Goal: Information Seeking & Learning: Learn about a topic

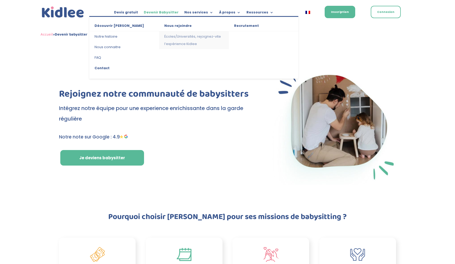
click at [191, 42] on link "Écoles/Universités, rejoignez-vite l’expérience Kidlee" at bounding box center [194, 40] width 70 height 18
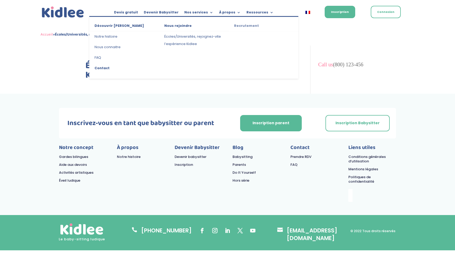
click at [238, 26] on link "Recrutement" at bounding box center [264, 26] width 70 height 9
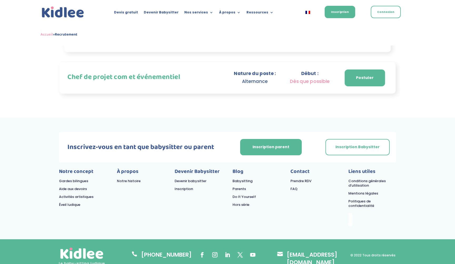
scroll to position [388, 0]
click at [130, 180] on link "Notre histoire" at bounding box center [129, 181] width 24 height 5
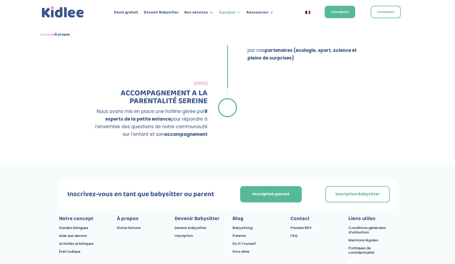
scroll to position [935, 0]
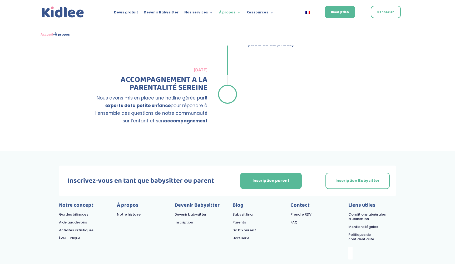
click at [72, 228] on link "Activités artistiques" at bounding box center [76, 230] width 35 height 5
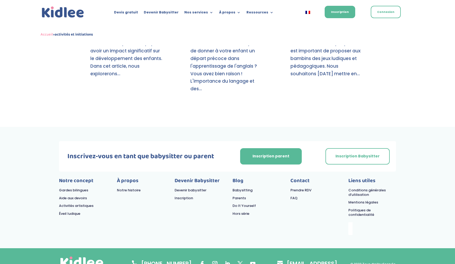
scroll to position [710, 0]
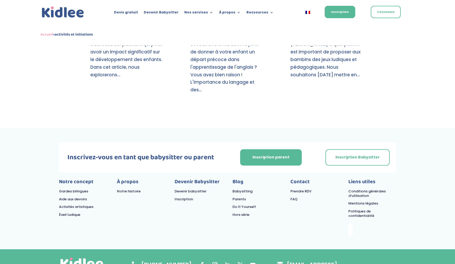
click at [82, 189] on link "Gardes bilingues" at bounding box center [73, 191] width 29 height 5
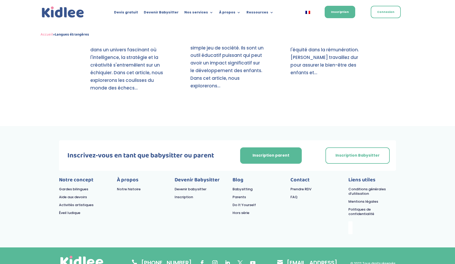
scroll to position [1040, 0]
click at [77, 195] on link "Aide aux devoirs" at bounding box center [73, 197] width 28 height 5
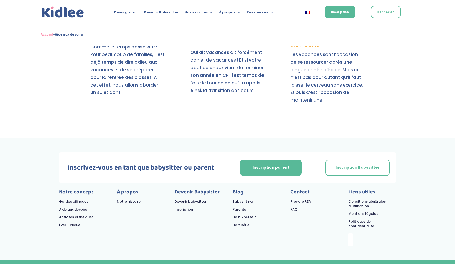
scroll to position [852, 0]
click at [71, 223] on link "Éveil ludique" at bounding box center [69, 225] width 21 height 5
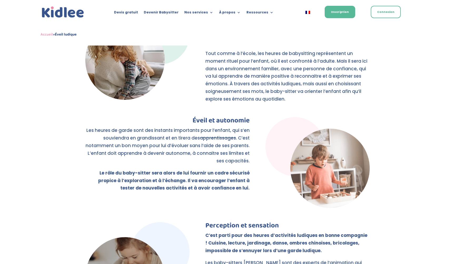
scroll to position [298, 0]
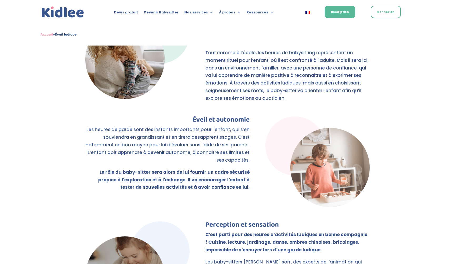
click at [217, 134] on link "apprentissages" at bounding box center [218, 137] width 36 height 6
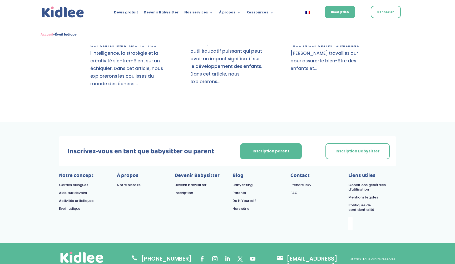
scroll to position [1026, 0]
click at [294, 183] on link "Prendre RDV" at bounding box center [301, 185] width 21 height 5
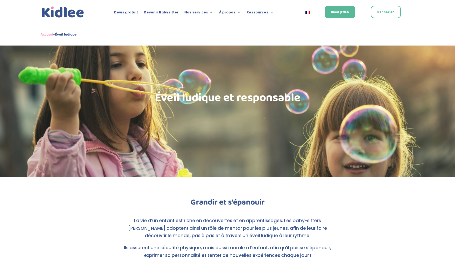
scroll to position [0, 0]
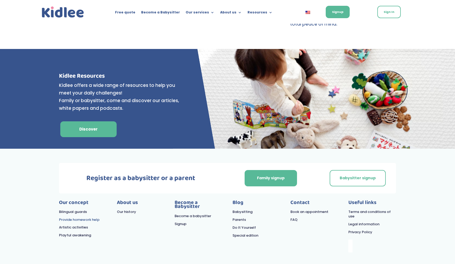
scroll to position [2082, 0]
